Goal: Task Accomplishment & Management: Use online tool/utility

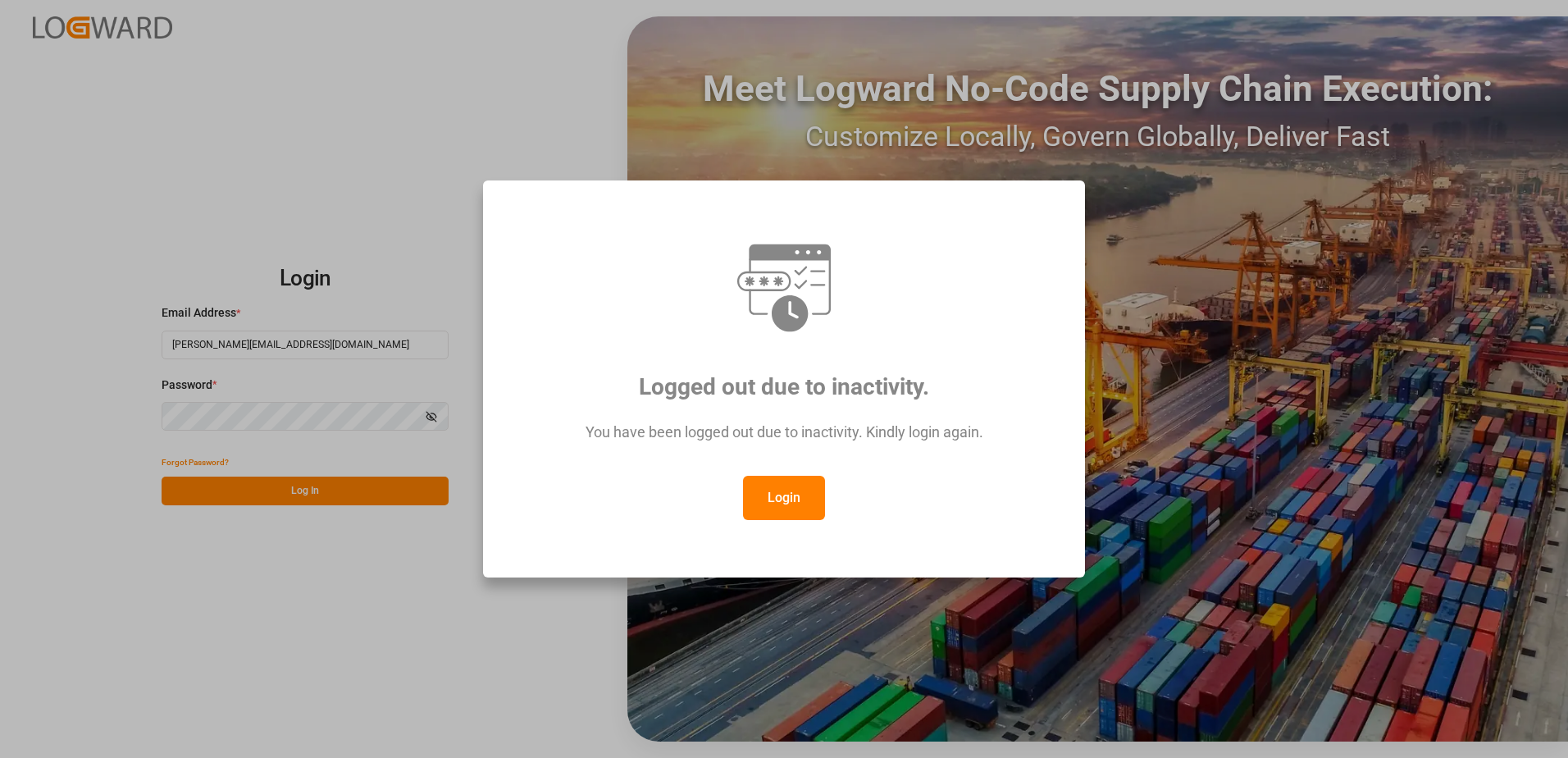
click at [786, 496] on button "Login" at bounding box center [784, 498] width 82 height 44
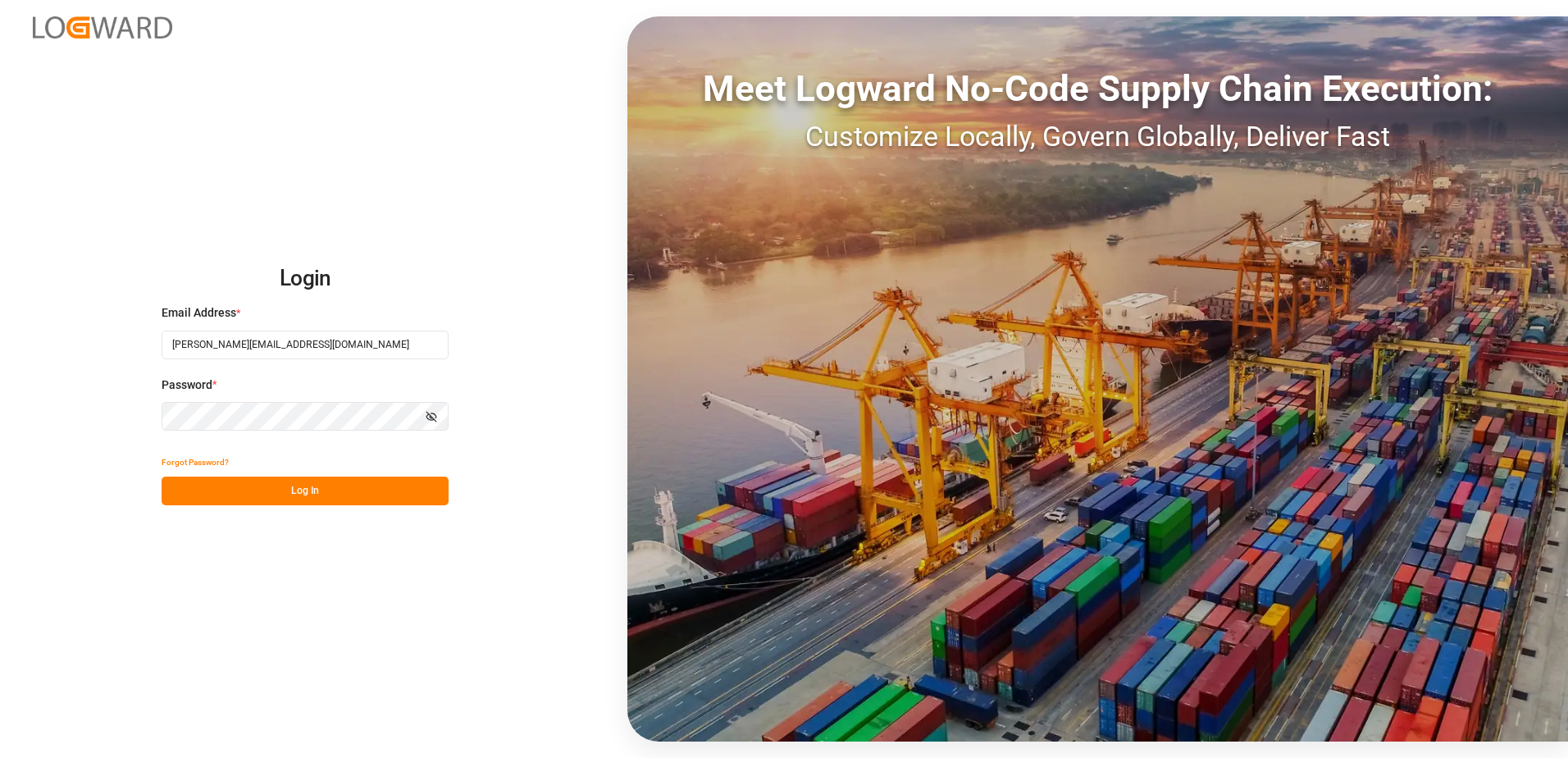
click at [353, 491] on button "Log In" at bounding box center [304, 491] width 287 height 29
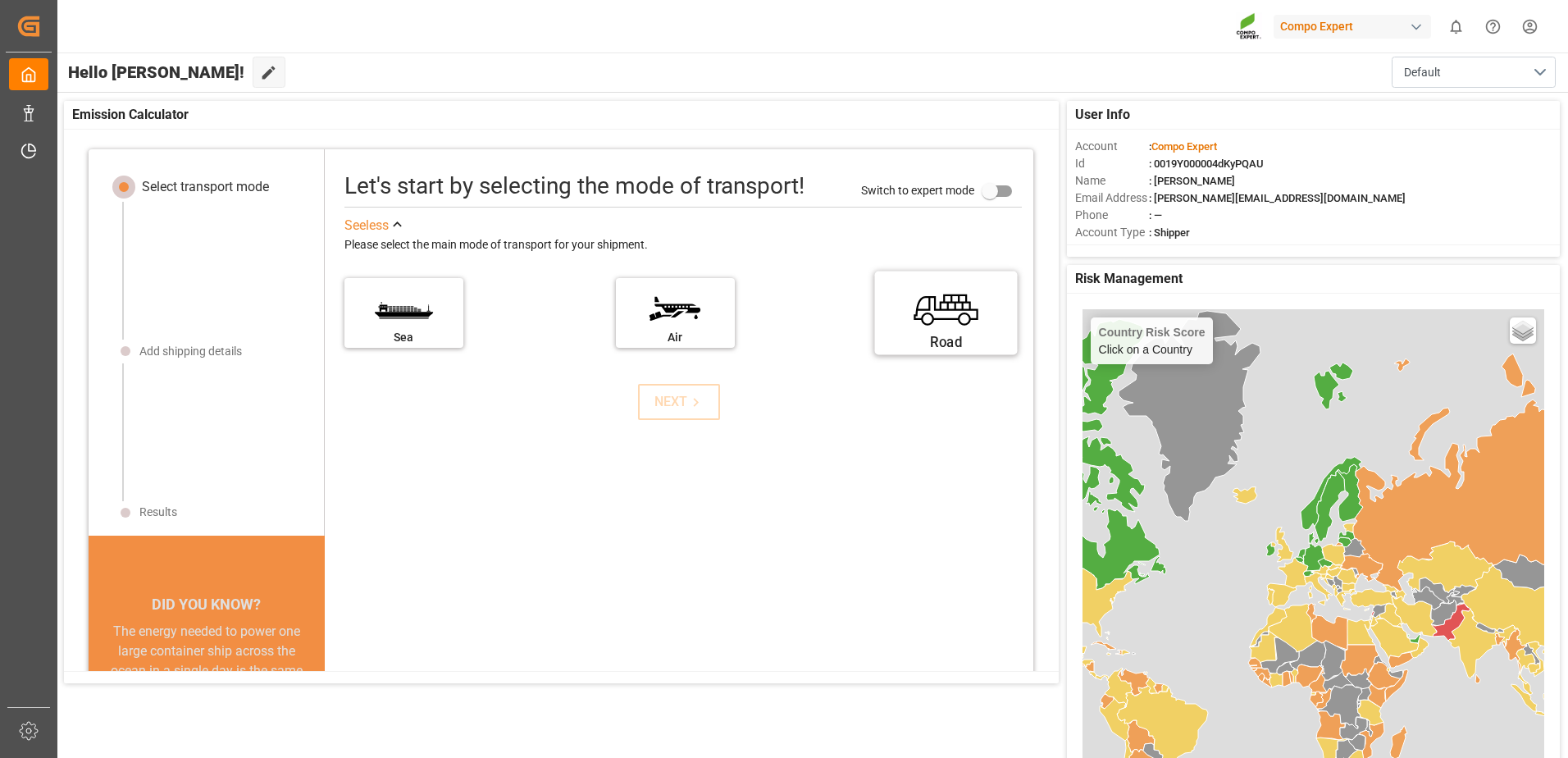
click at [946, 311] on label "Road" at bounding box center [946, 308] width 123 height 69
click at [0, 0] on input "Road" at bounding box center [0, 0] width 0 height 0
click at [688, 399] on icon at bounding box center [696, 402] width 17 height 17
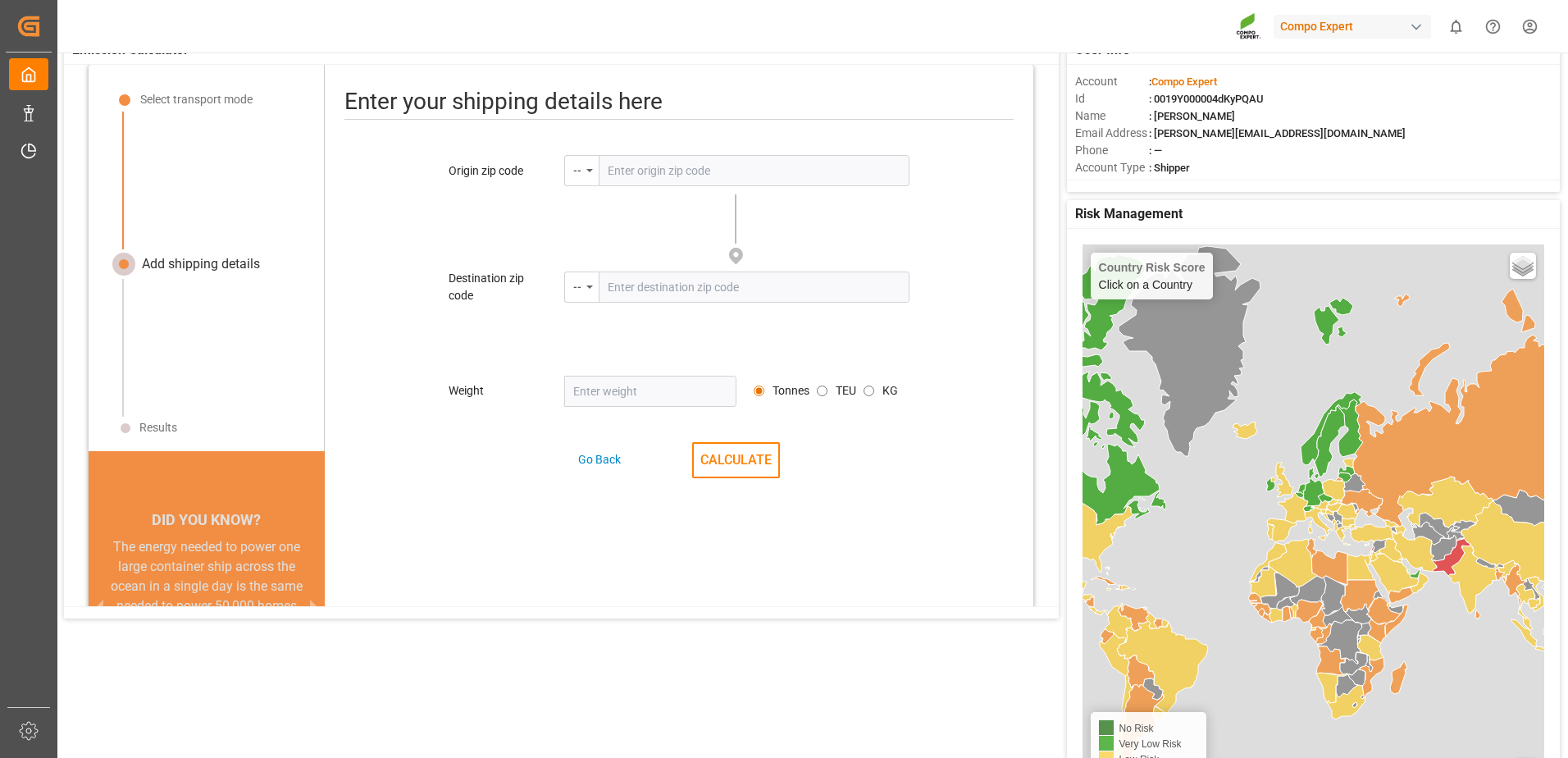
scroll to position [77, 0]
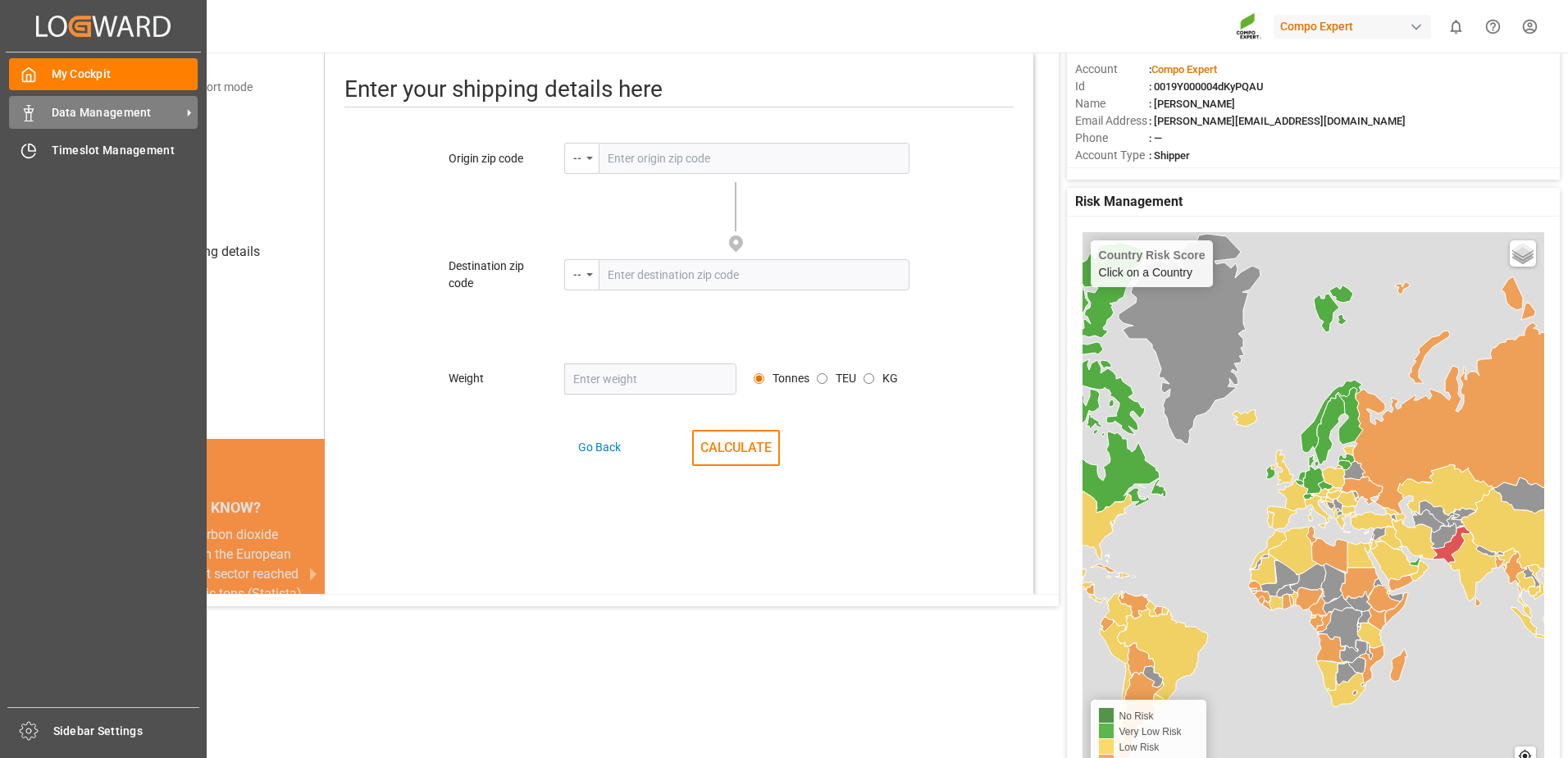
click at [83, 115] on span "Data Management" at bounding box center [116, 112] width 129 height 17
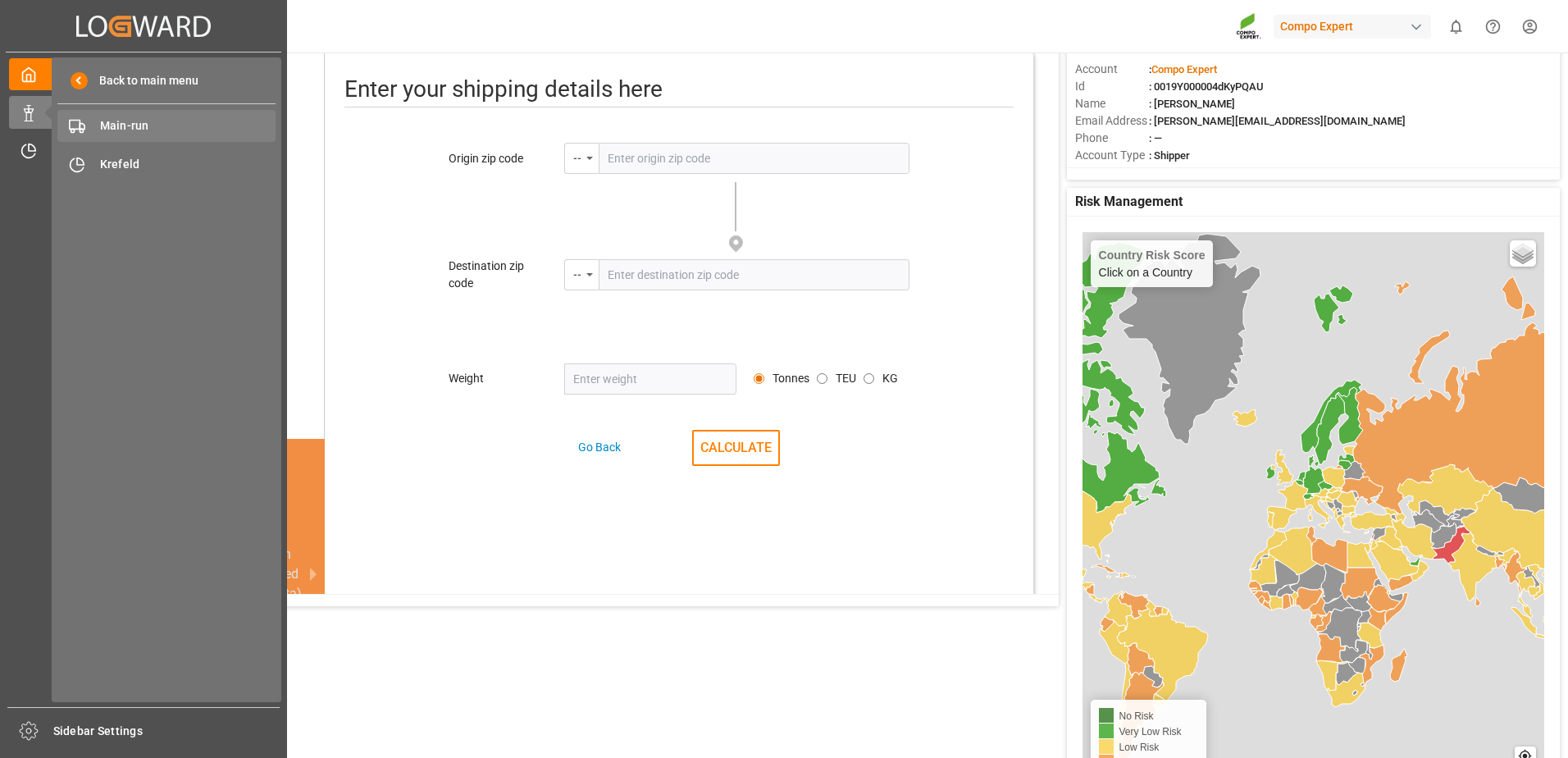
click at [135, 128] on span "Main-run" at bounding box center [188, 126] width 176 height 17
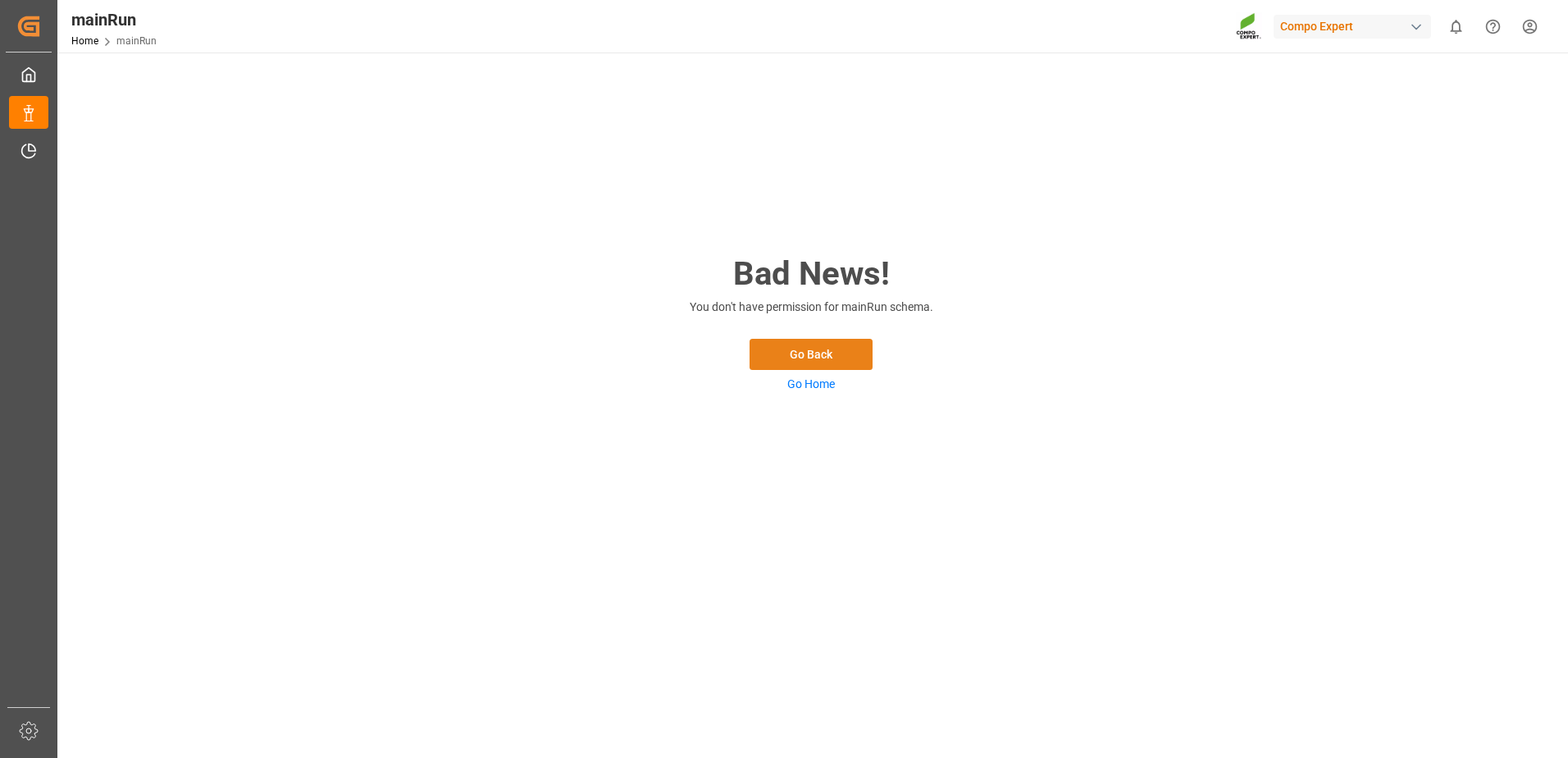
click at [807, 364] on button "Go Back" at bounding box center [810, 354] width 123 height 31
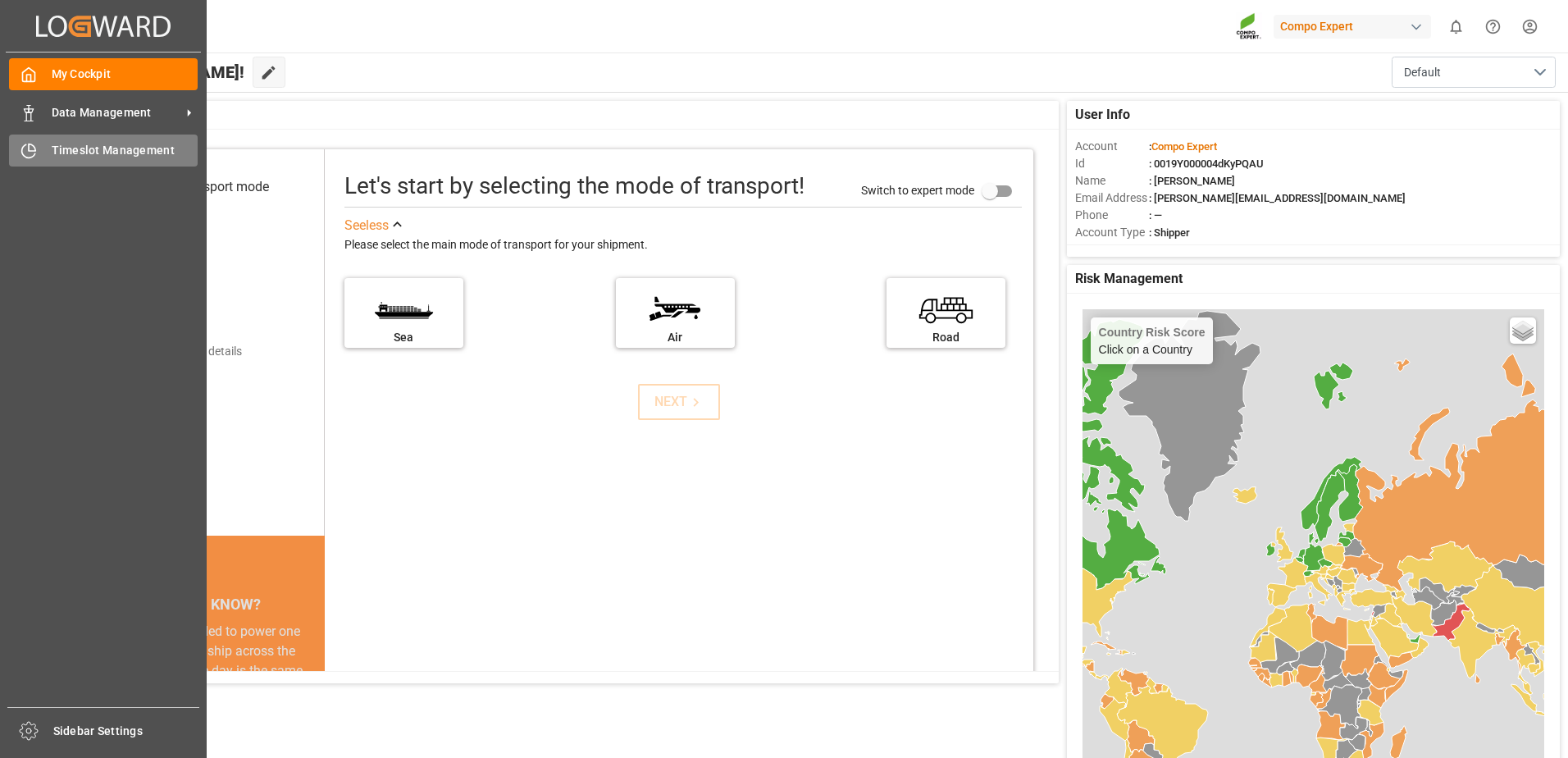
click at [71, 149] on span "Timeslot Management" at bounding box center [125, 150] width 147 height 17
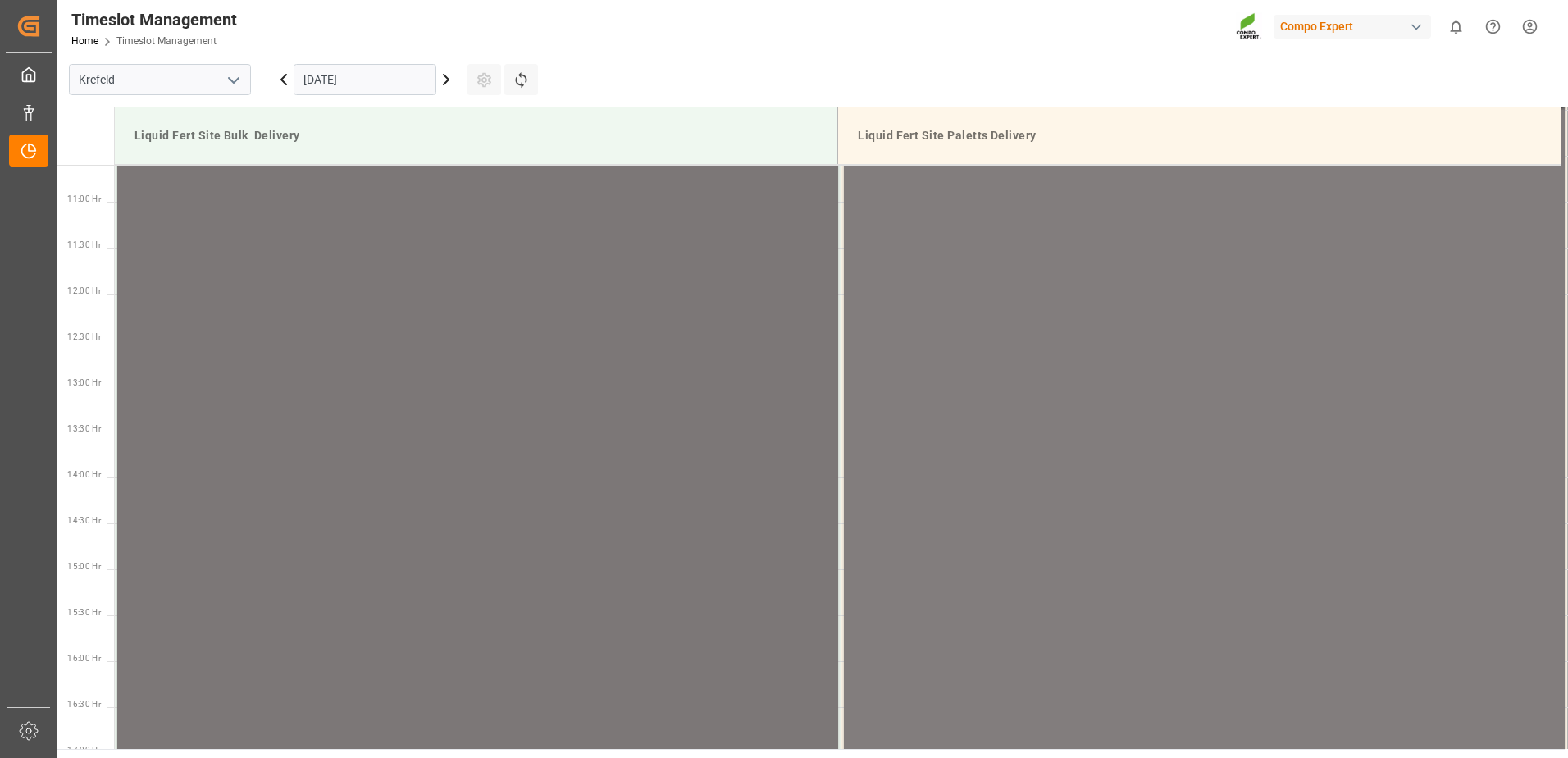
scroll to position [899, 0]
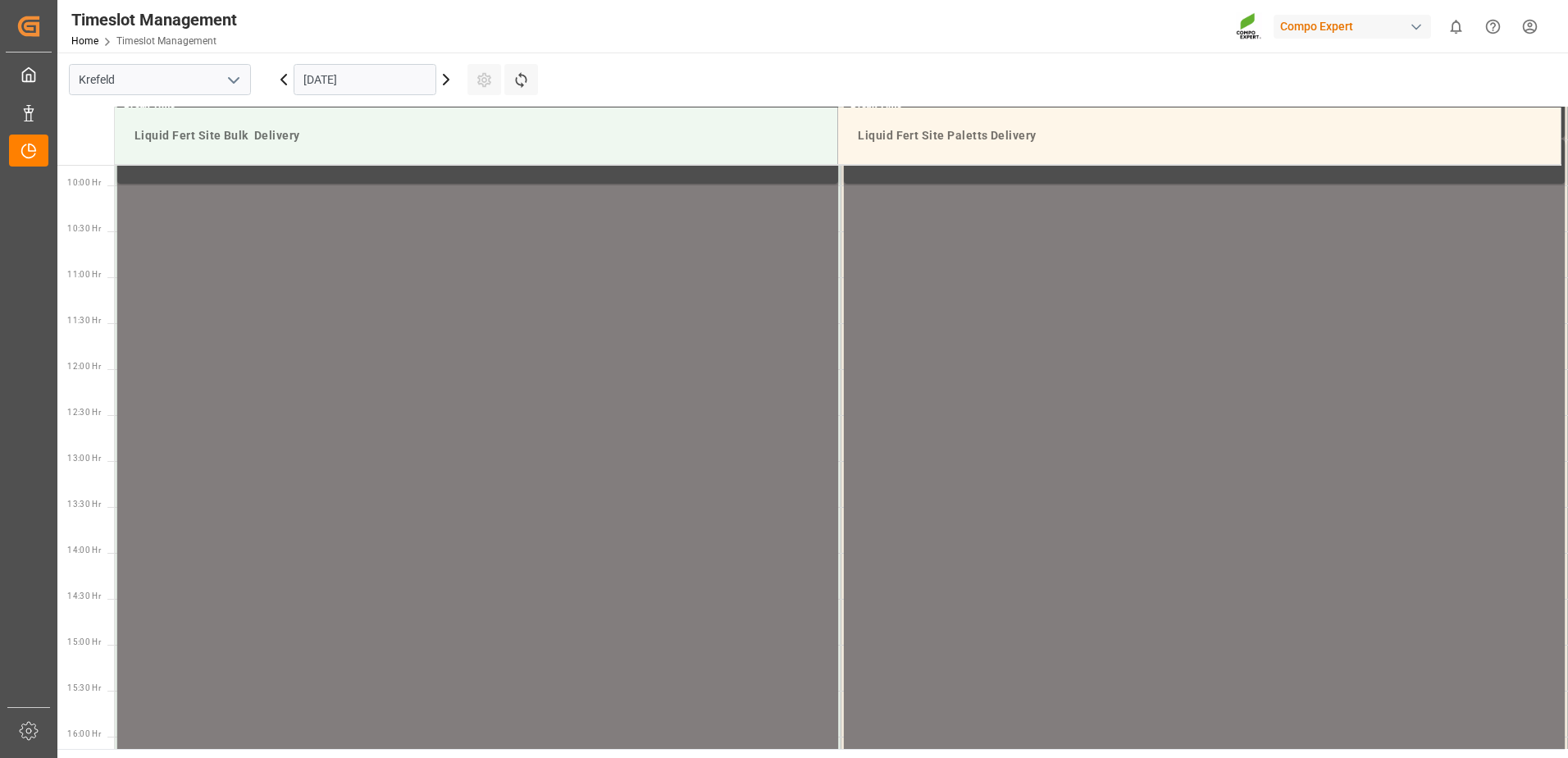
click at [440, 83] on icon at bounding box center [446, 79] width 20 height 20
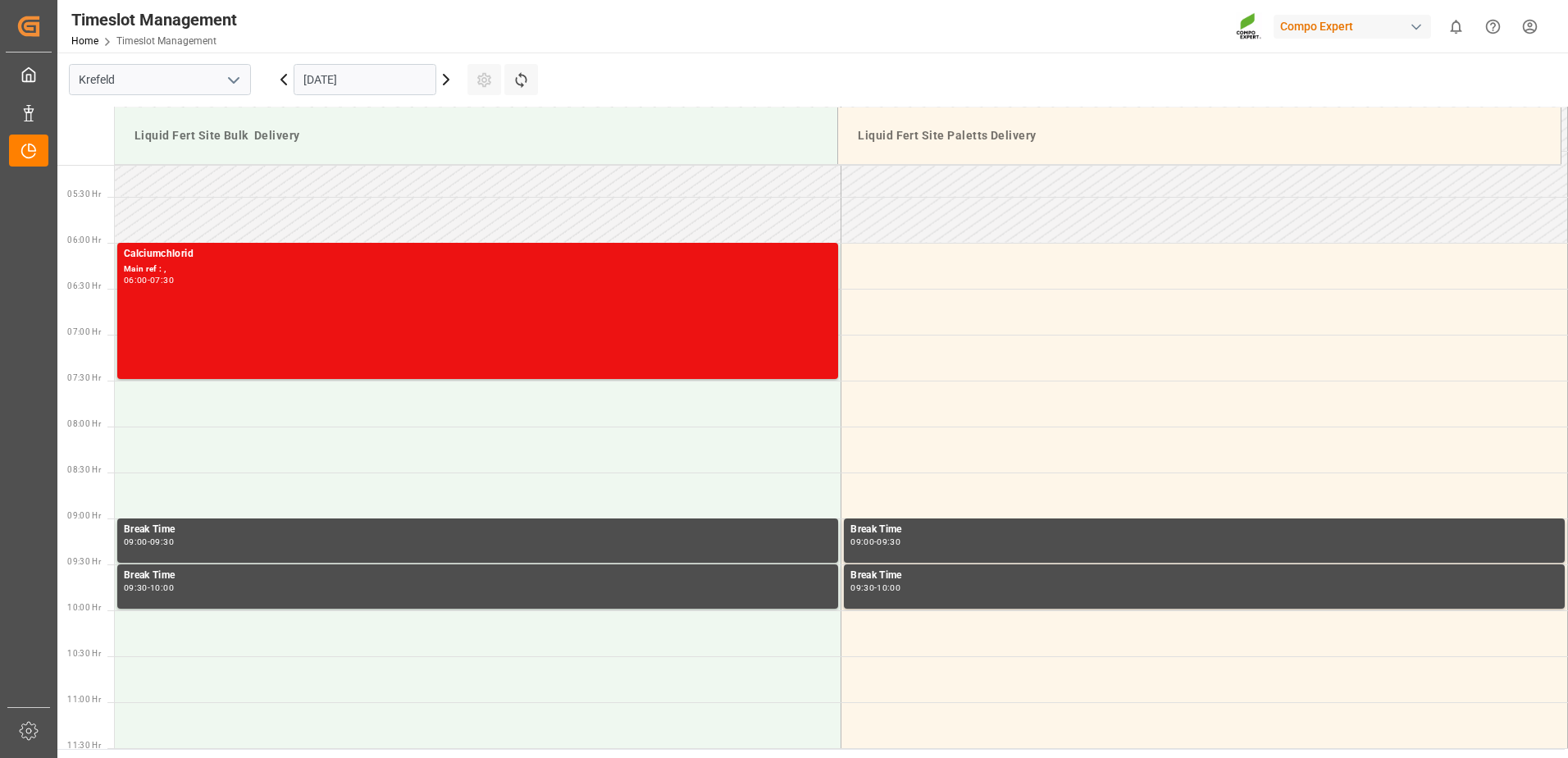
scroll to position [228, 0]
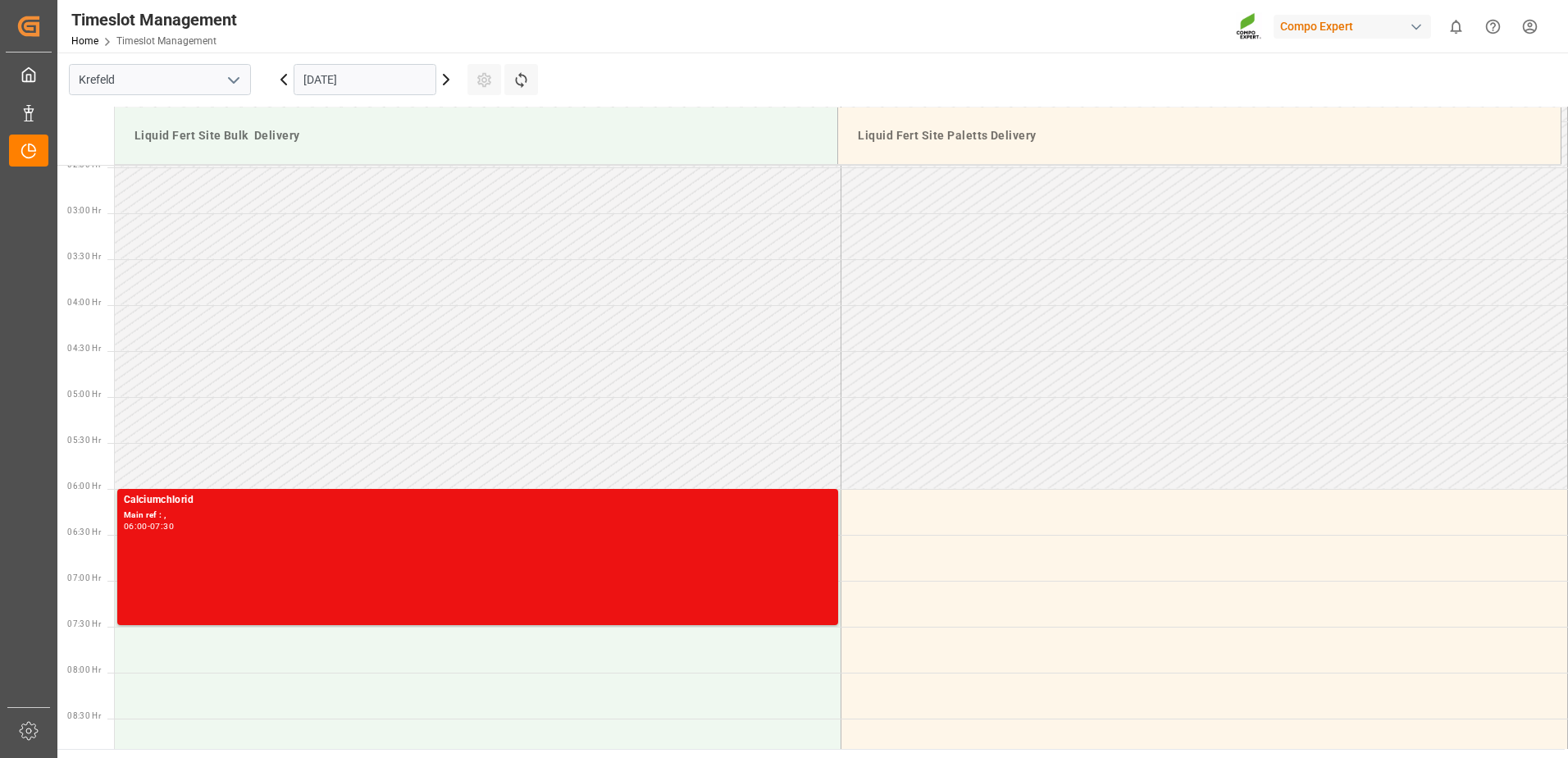
click at [438, 81] on icon at bounding box center [446, 79] width 20 height 20
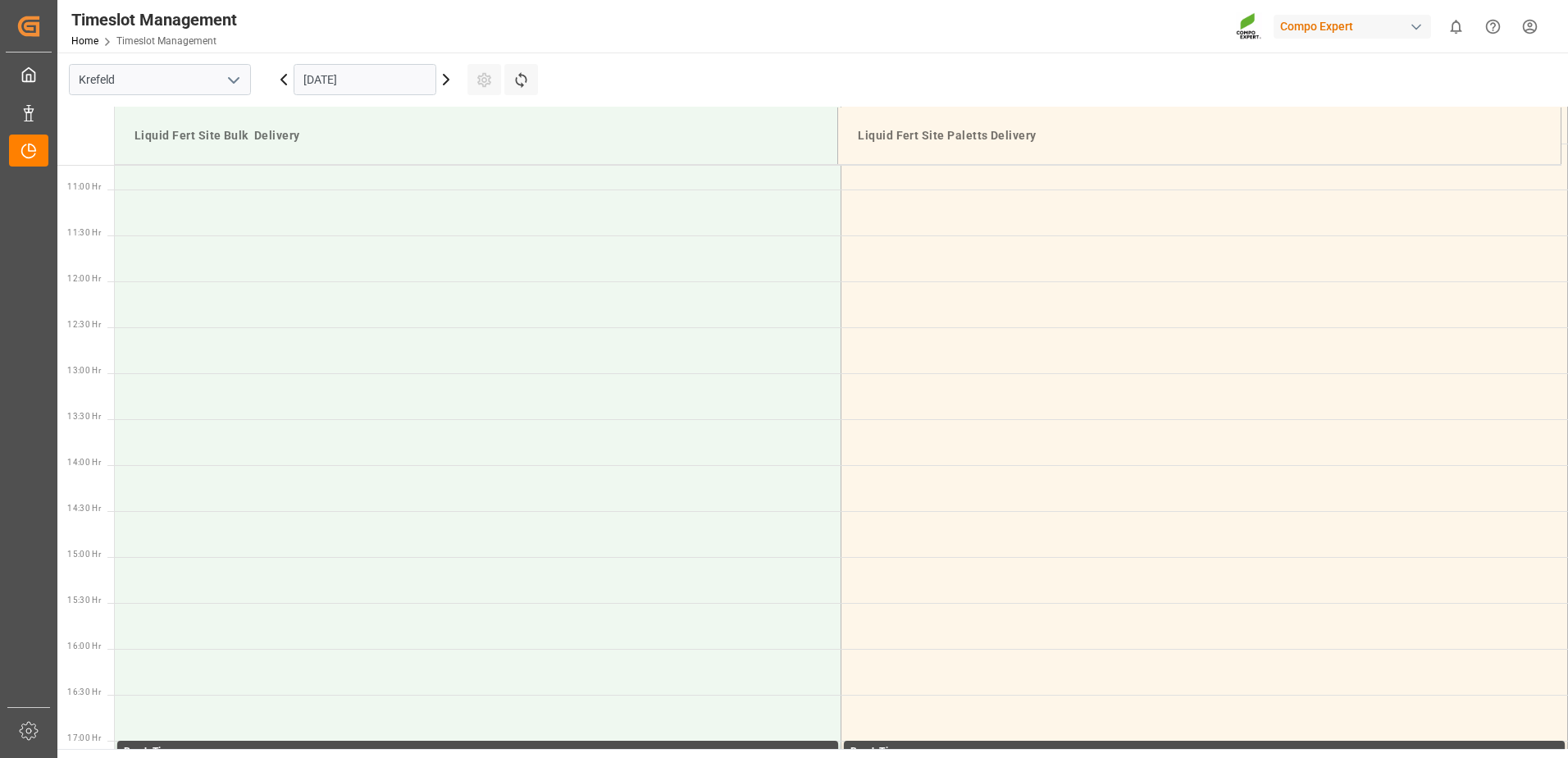
scroll to position [801, 0]
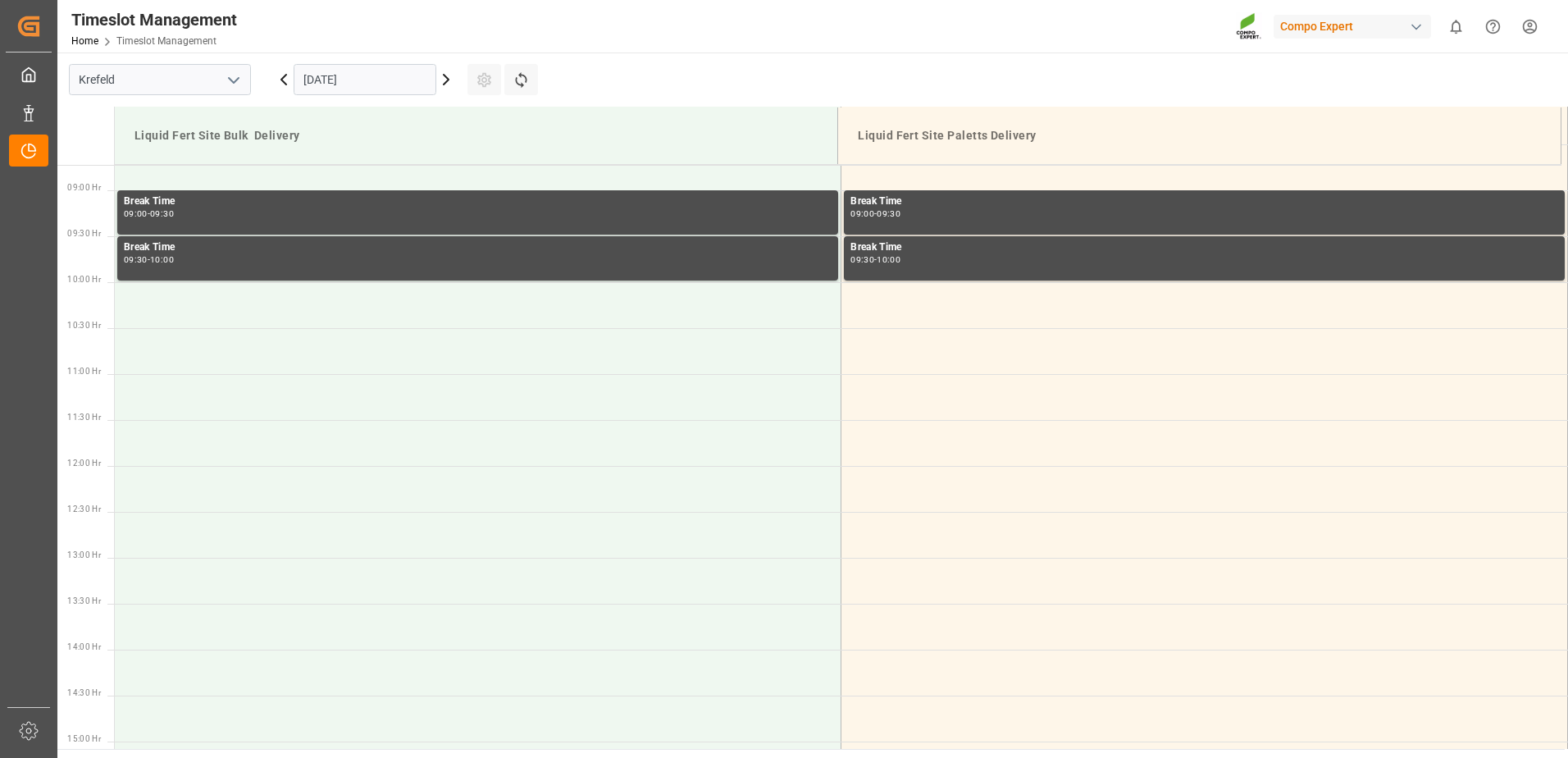
click at [449, 82] on icon at bounding box center [446, 79] width 20 height 20
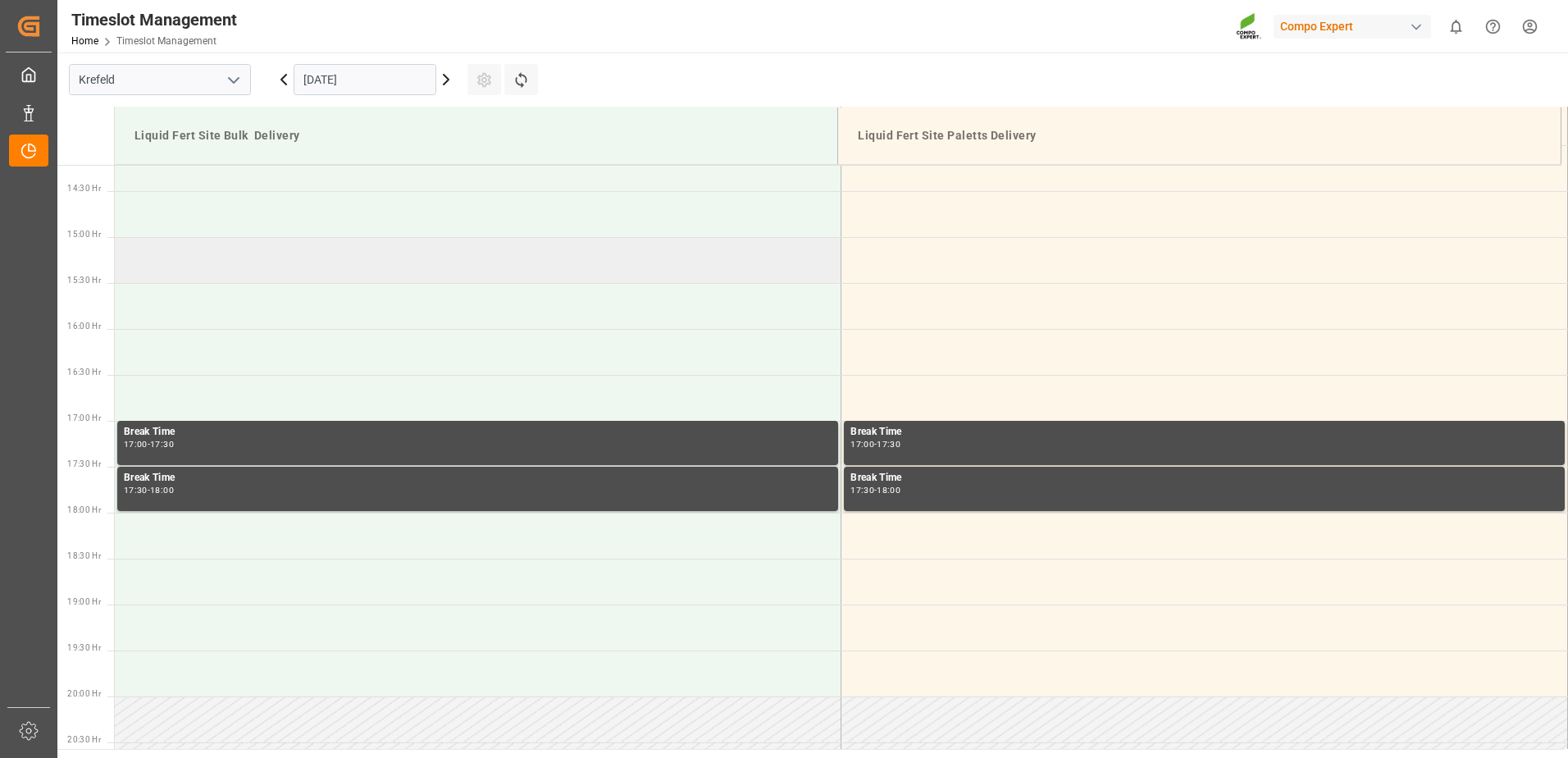
scroll to position [1294, 0]
